Goal: Find specific page/section: Find specific page/section

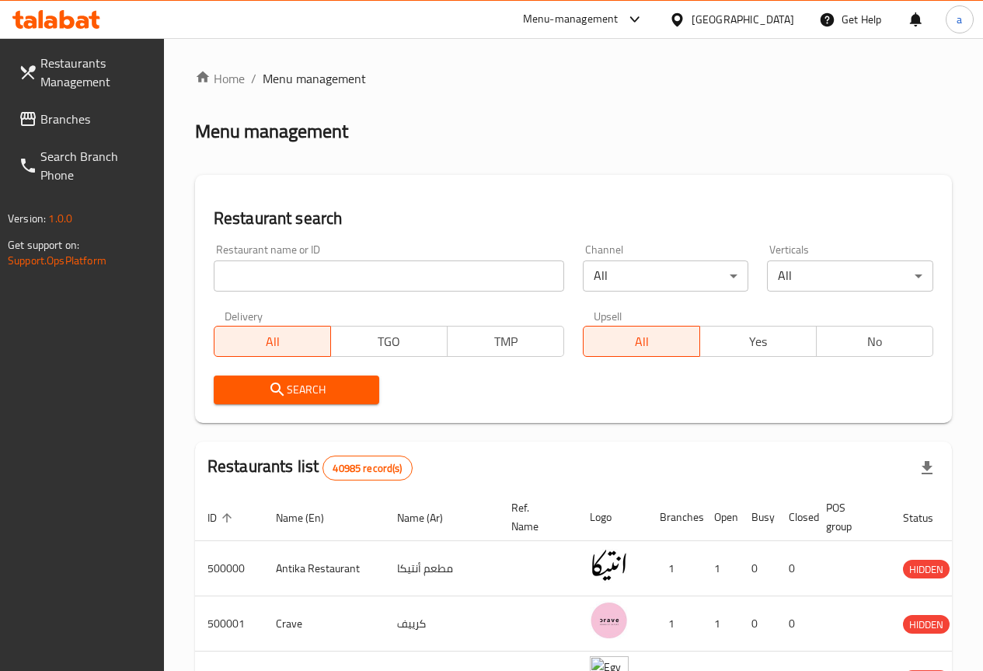
click at [67, 124] on span "Branches" at bounding box center [95, 119] width 111 height 19
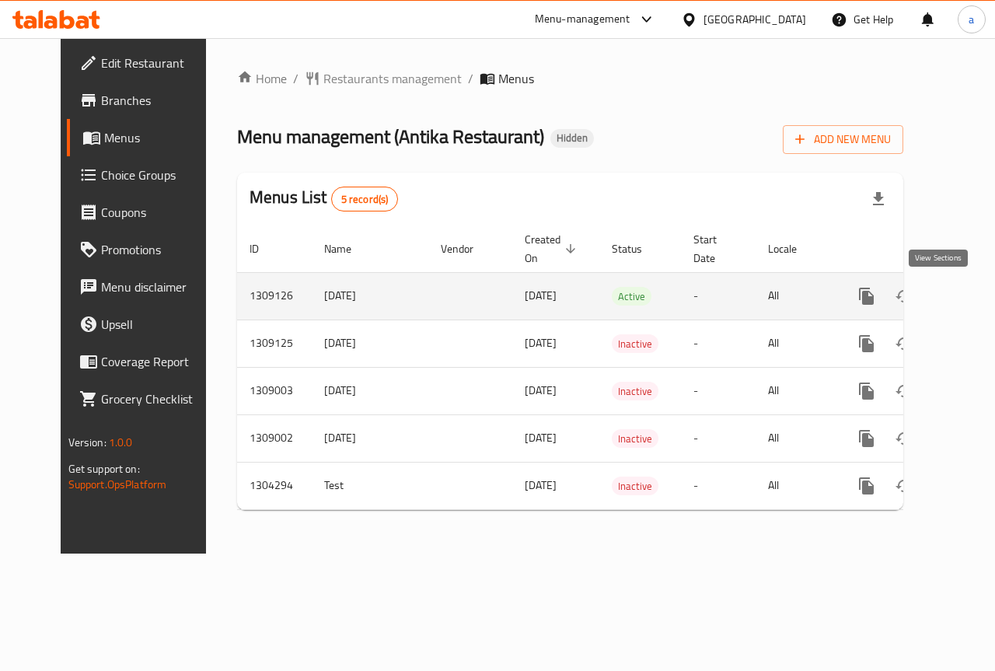
click at [972, 294] on icon "enhanced table" at bounding box center [979, 296] width 14 height 14
